Goal: Information Seeking & Learning: Learn about a topic

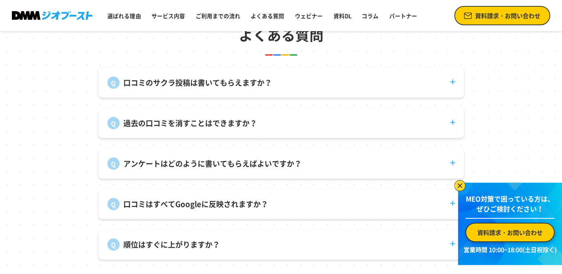
scroll to position [2710, 0]
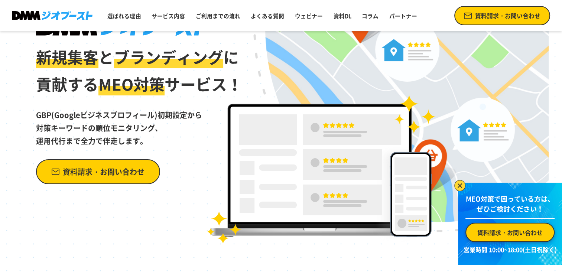
scroll to position [37, 0]
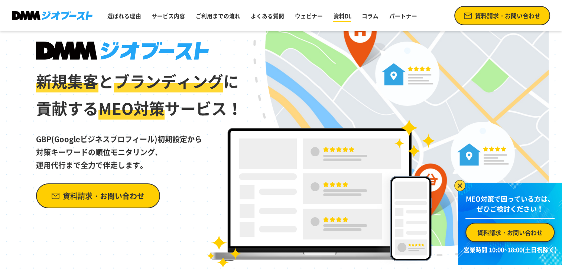
click at [337, 20] on link "資料DL" at bounding box center [342, 16] width 24 height 14
click at [163, 14] on link "サービス内容" at bounding box center [167, 16] width 39 height 14
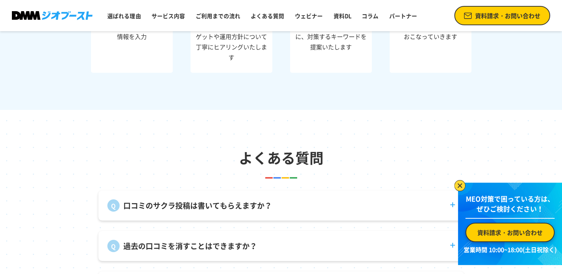
scroll to position [2755, 0]
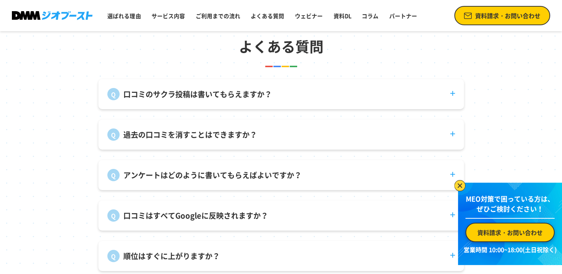
click at [450, 94] on dt "口コミのサクラ投稿は書いてもらえますか？" at bounding box center [280, 89] width 365 height 21
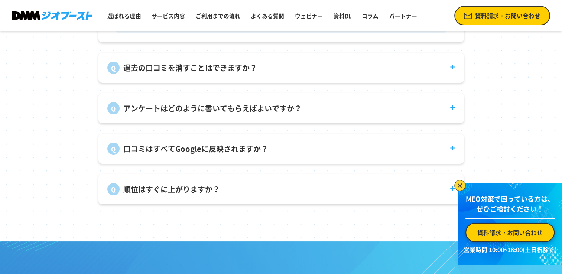
scroll to position [2866, 0]
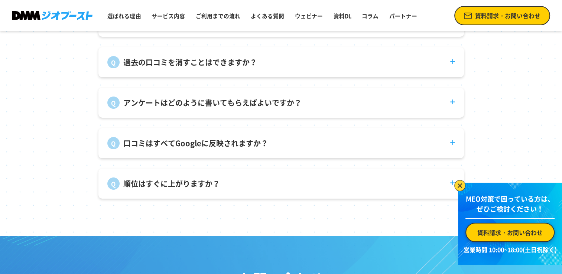
click at [455, 68] on dt "過去の口コミを消すことはできますか？" at bounding box center [280, 57] width 365 height 21
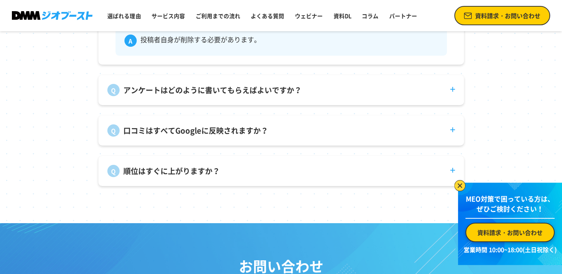
scroll to position [2941, 0]
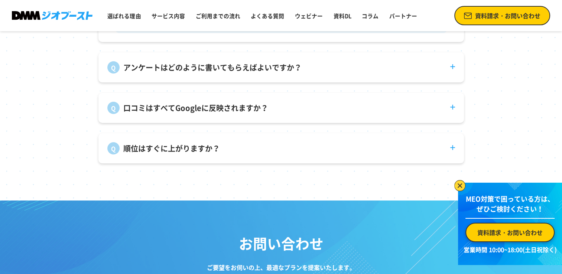
click at [451, 74] on dt "アンケートはどのように書いてもらえばよいですか？" at bounding box center [280, 62] width 365 height 21
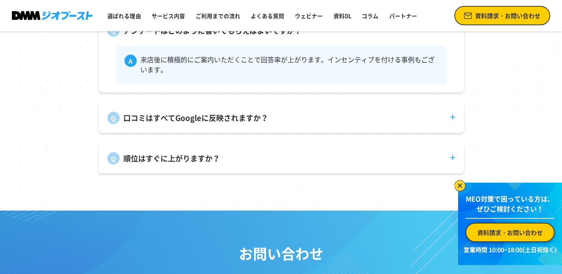
scroll to position [2978, 0]
click at [450, 120] on dt "口コミはすべてGoogleに反映されますか？" at bounding box center [280, 112] width 365 height 21
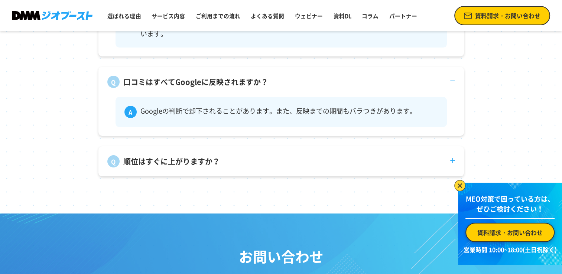
scroll to position [3089, 0]
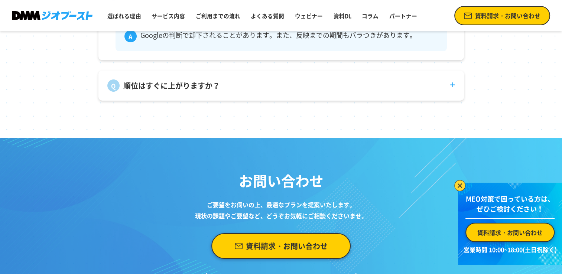
click at [454, 91] on dt "順位はすぐに上がりますか？" at bounding box center [280, 81] width 365 height 21
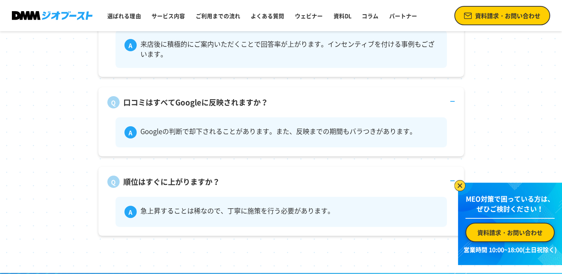
scroll to position [2916, 0]
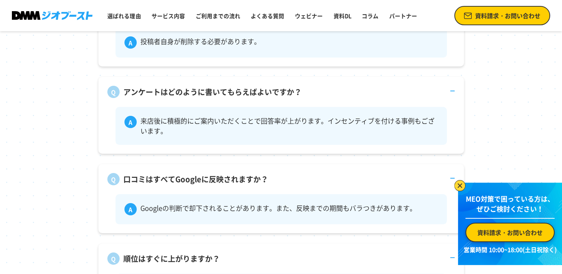
drag, startPoint x: 324, startPoint y: 40, endPoint x: 333, endPoint y: 46, distance: 10.7
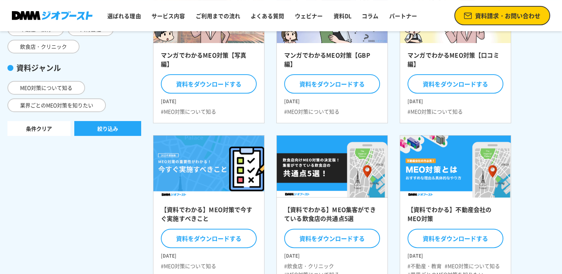
scroll to position [260, 0]
